Goal: Contribute content

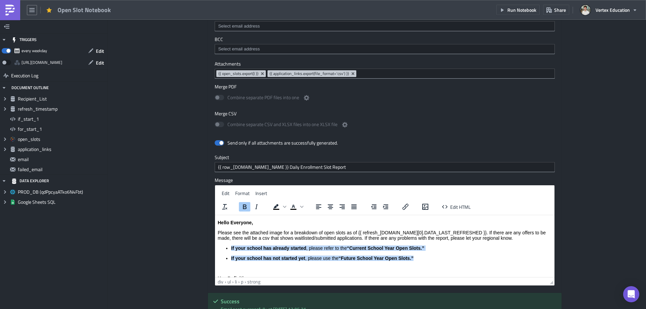
drag, startPoint x: 431, startPoint y: 258, endPoint x: 223, endPoint y: 246, distance: 208.0
click at [223, 246] on ul "If your school has already started , please refer to the “Current School Year O…" at bounding box center [385, 253] width 334 height 15
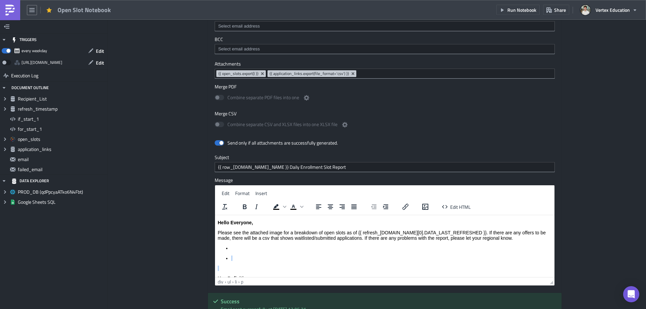
drag, startPoint x: 241, startPoint y: 262, endPoint x: 218, endPoint y: 252, distance: 25.2
click at [232, 260] on li "Rich Text Area. Press ALT-0 for help." at bounding box center [391, 258] width 321 height 5
click at [231, 260] on li "Rich Text Area. Press ALT-0 for help." at bounding box center [391, 258] width 321 height 5
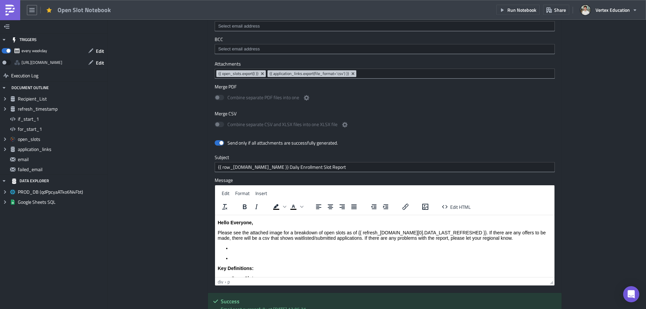
click at [231, 259] on ul "Rich Text Area. Press ALT-0 for help." at bounding box center [385, 253] width 334 height 15
click at [232, 257] on li "Rich Text Area. Press ALT-0 for help." at bounding box center [391, 258] width 321 height 5
click at [234, 252] on ul "Rich Text Area. Press ALT-0 for help." at bounding box center [385, 253] width 334 height 15
click at [447, 202] on button "Edit HTML" at bounding box center [457, 206] width 34 height 9
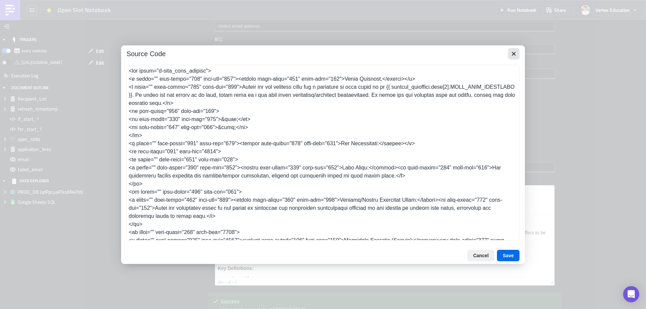
click at [515, 54] on icon "Close" at bounding box center [514, 54] width 8 height 8
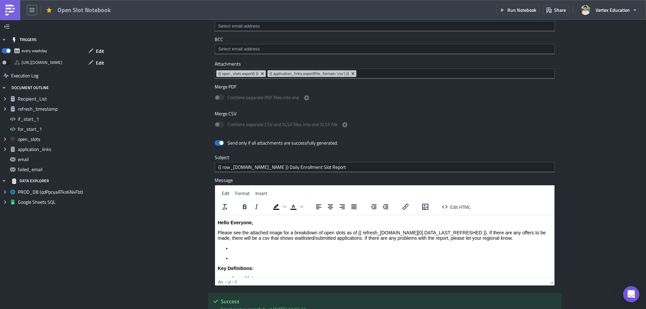
click at [231, 250] on ul "Rich Text Area. Press ALT-0 for help." at bounding box center [385, 253] width 334 height 15
click at [461, 204] on span "Edit HTML" at bounding box center [460, 207] width 21 height 7
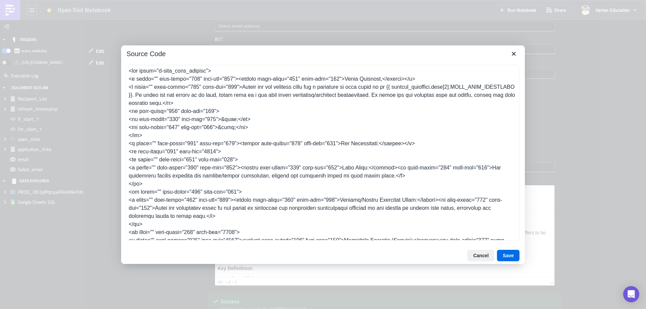
click at [422, 89] on textarea at bounding box center [323, 153] width 393 height 176
click at [246, 91] on textarea at bounding box center [323, 153] width 393 height 176
click at [324, 100] on textarea at bounding box center [323, 153] width 393 height 176
click at [233, 111] on textarea at bounding box center [323, 153] width 393 height 176
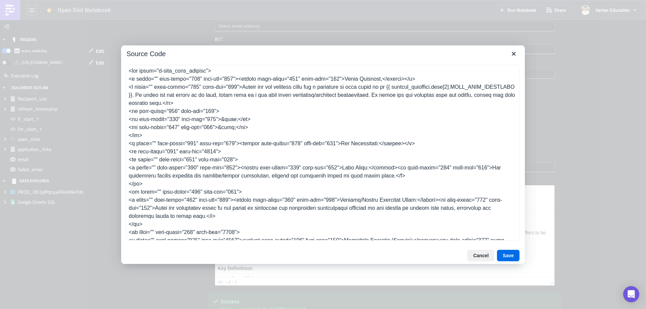
click at [233, 111] on textarea at bounding box center [323, 153] width 393 height 176
type textarea "<div class="p-rich_text_section"> <p class="" data-start="124" data-end="143"><…"
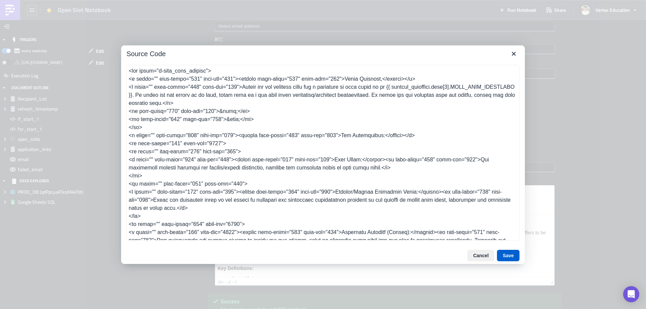
click at [506, 253] on button "Save" at bounding box center [508, 255] width 23 height 11
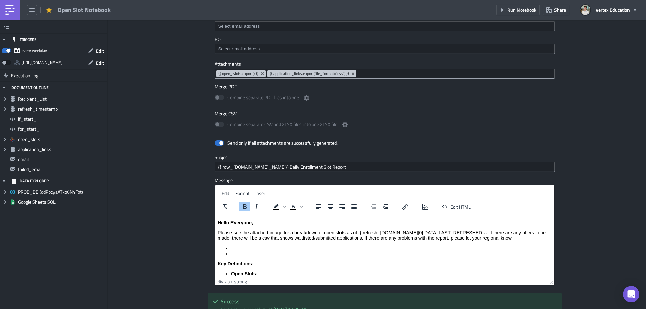
click at [252, 252] on li "Rich Text Area. Press ALT-0 for help." at bounding box center [391, 253] width 321 height 5
click at [257, 262] on p "Key Definitions:" at bounding box center [385, 263] width 334 height 5
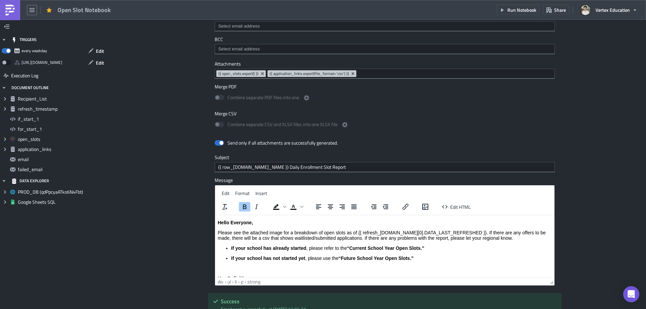
click at [278, 251] on strong "If your school has already started" at bounding box center [268, 248] width 75 height 5
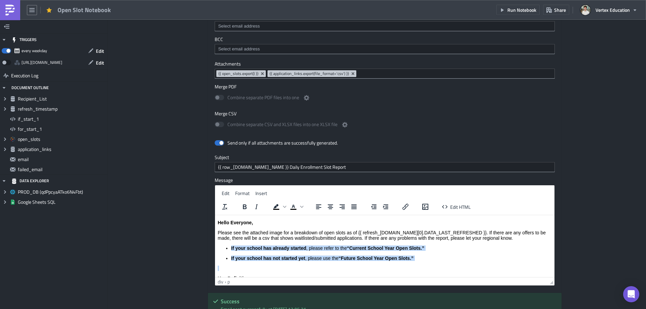
drag, startPoint x: 224, startPoint y: 266, endPoint x: 512, endPoint y: 239, distance: 289.1
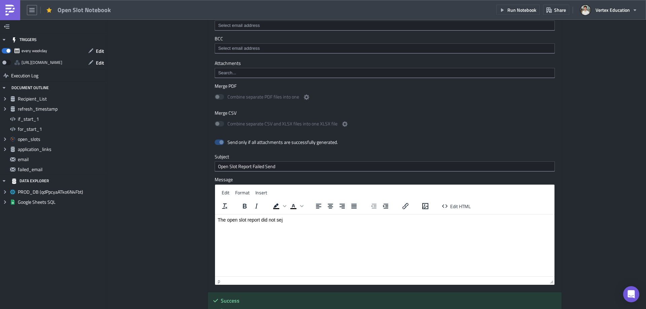
scroll to position [1485, 0]
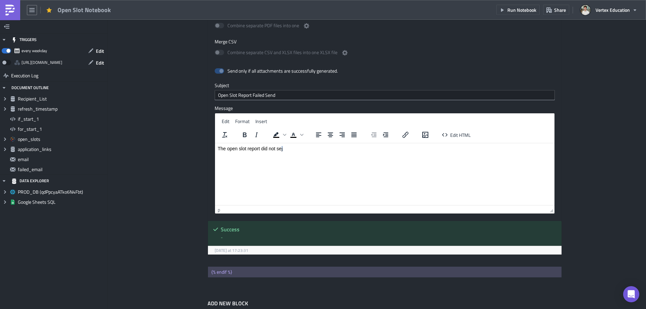
drag, startPoint x: 295, startPoint y: 148, endPoint x: 282, endPoint y: 151, distance: 12.8
click at [282, 151] on p "The open slot report did not sej" at bounding box center [385, 148] width 334 height 5
click at [303, 150] on p "The open slot report did not sends" at bounding box center [385, 148] width 334 height 5
click at [8, 12] on img at bounding box center [10, 10] width 11 height 11
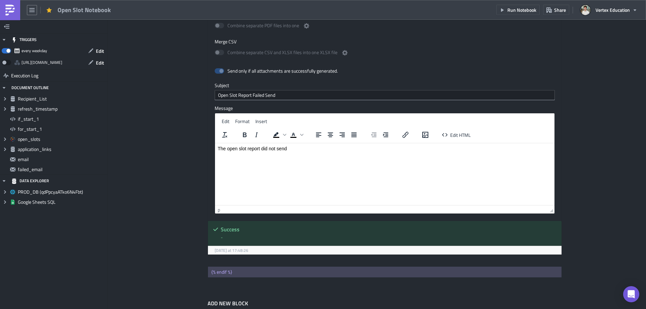
scroll to position [95, 0]
